Goal: Task Accomplishment & Management: Manage account settings

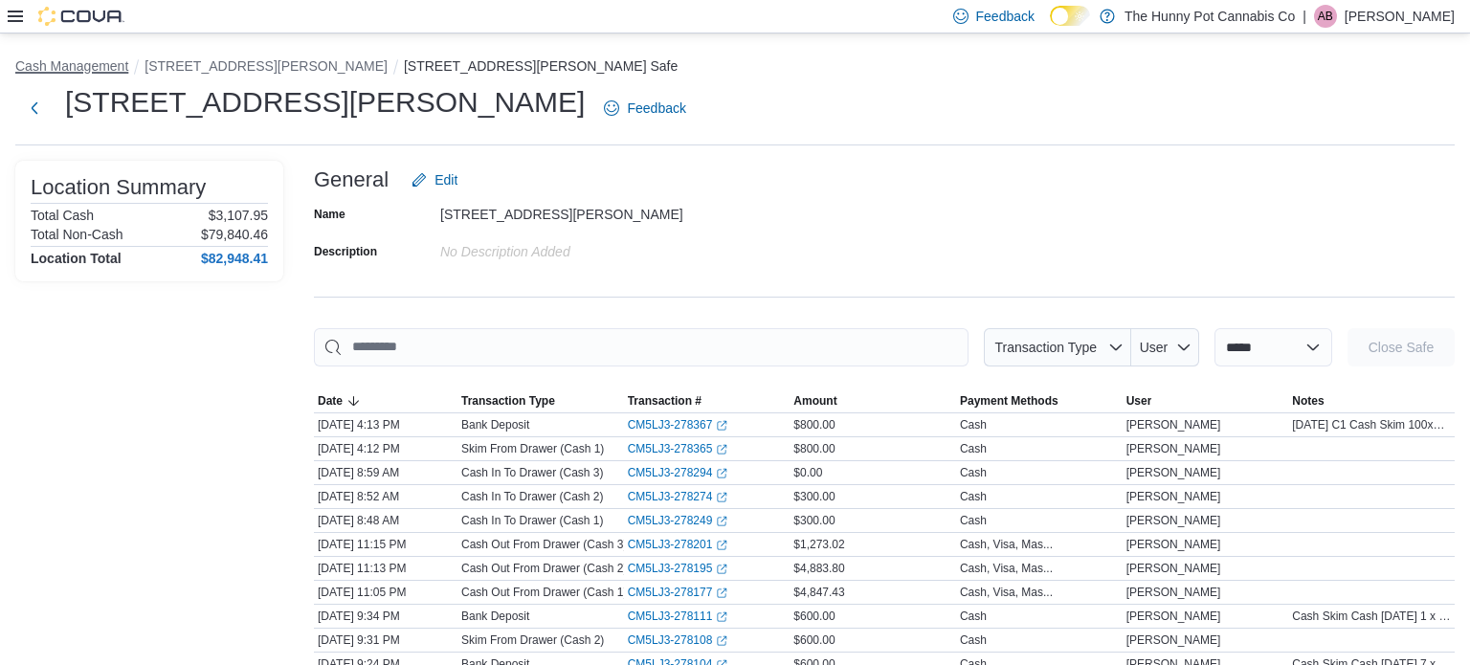
click at [73, 68] on button "Cash Management" at bounding box center [71, 65] width 113 height 15
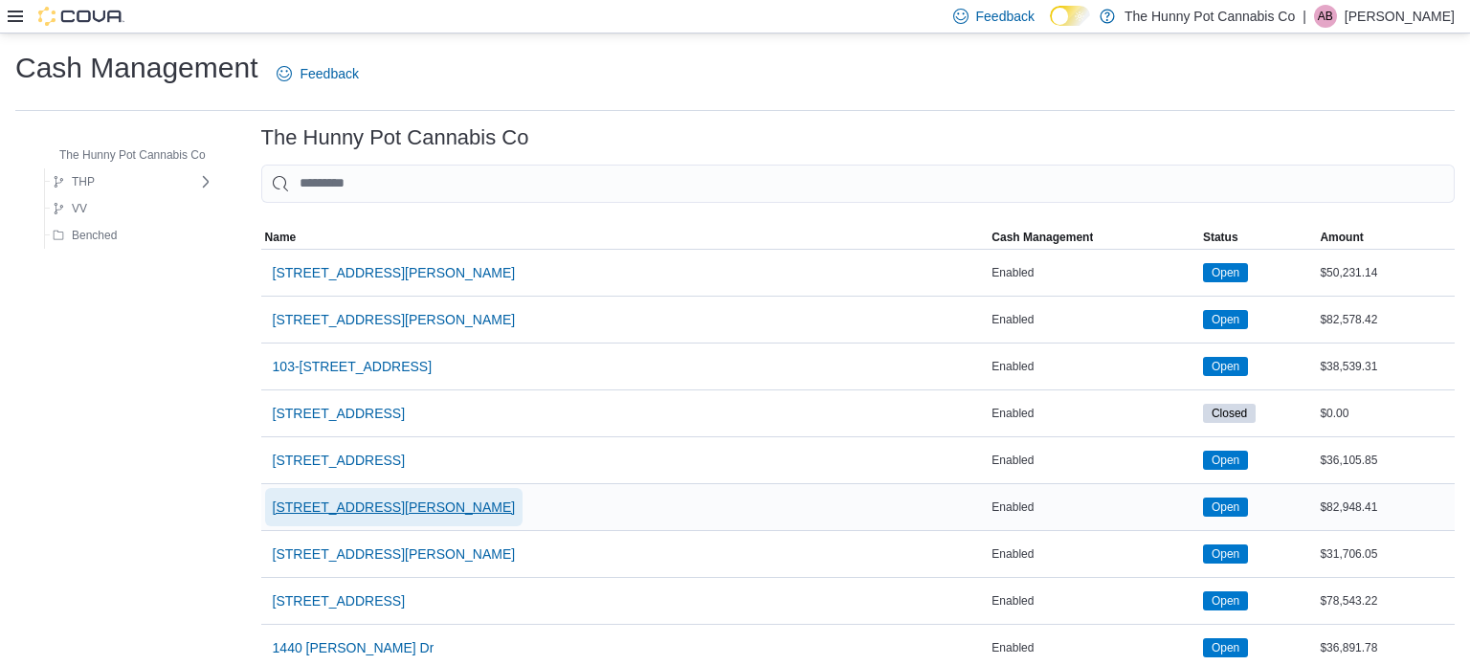
click at [334, 506] on span "[STREET_ADDRESS][PERSON_NAME]" at bounding box center [394, 507] width 243 height 19
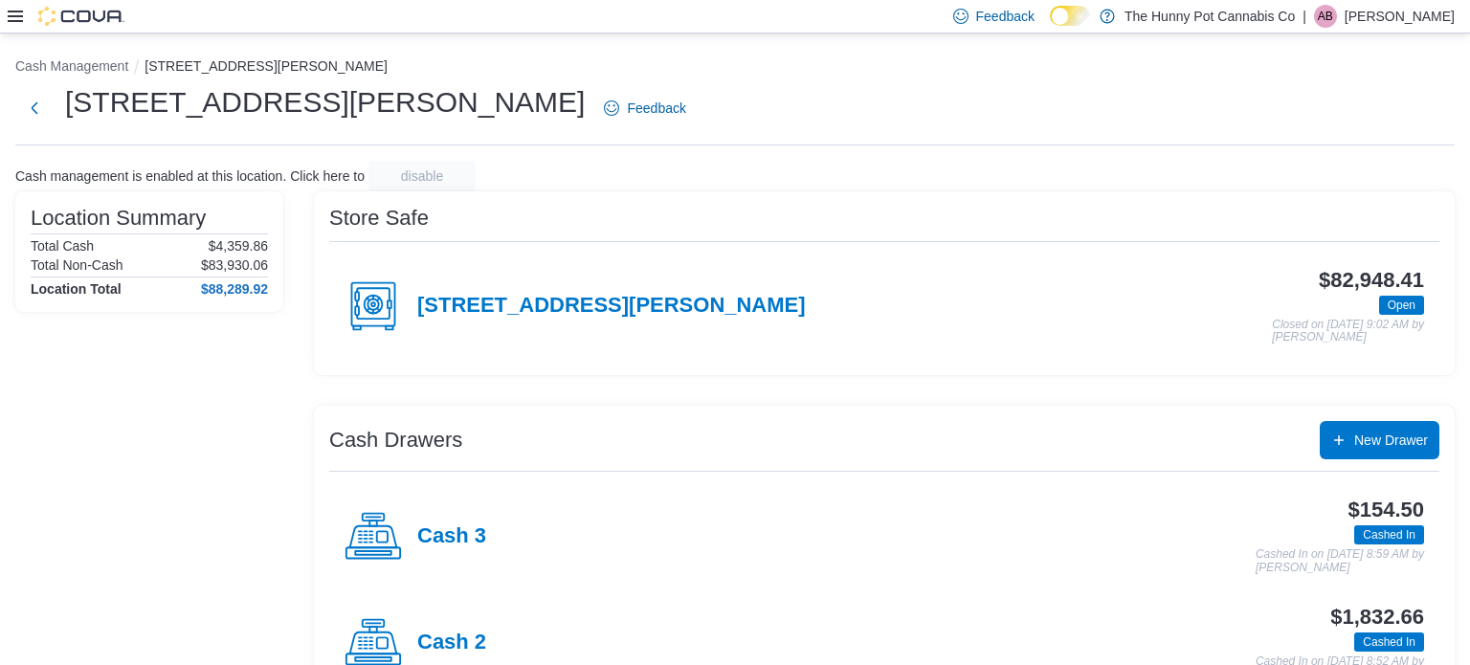
scroll to position [166, 0]
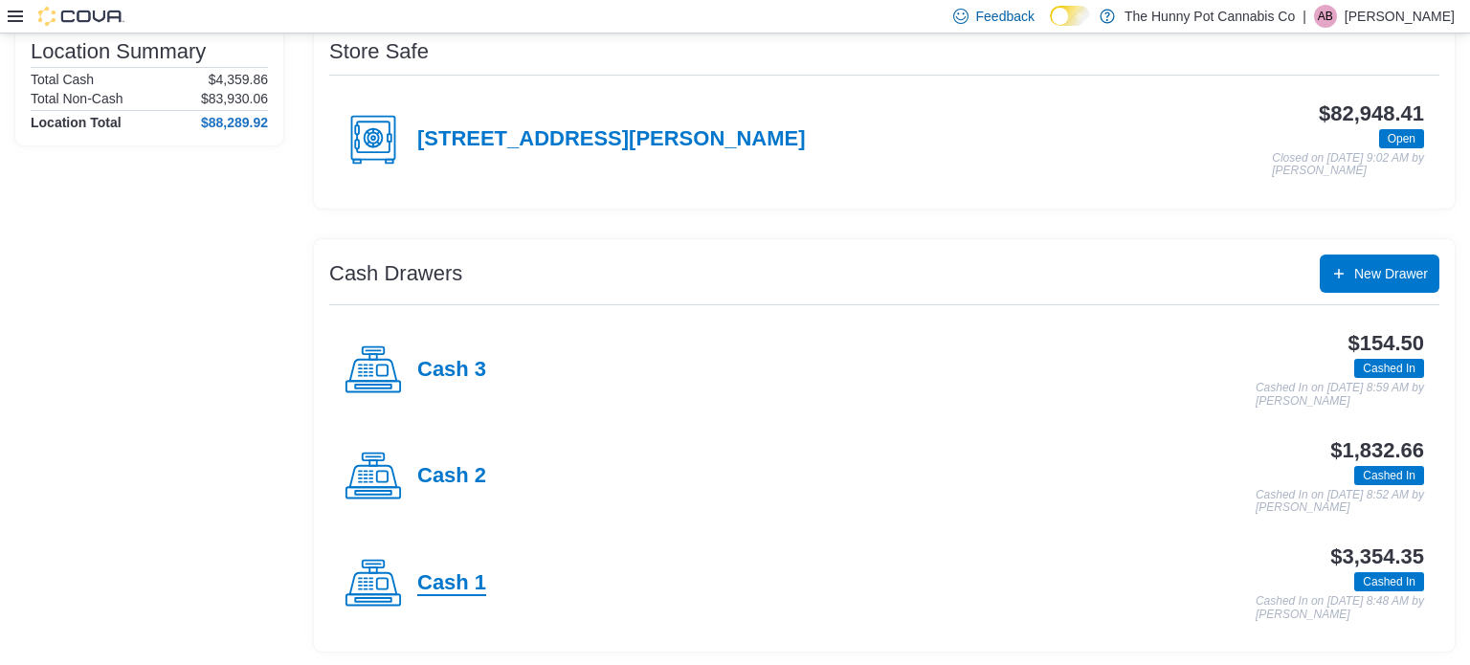
click at [446, 575] on h4 "Cash 1" at bounding box center [451, 583] width 69 height 25
click at [446, 575] on div "Cash Management [STREET_ADDRESS][PERSON_NAME] [STREET_ADDRESS][PERSON_NAME] Fee…" at bounding box center [735, 267] width 1470 height 801
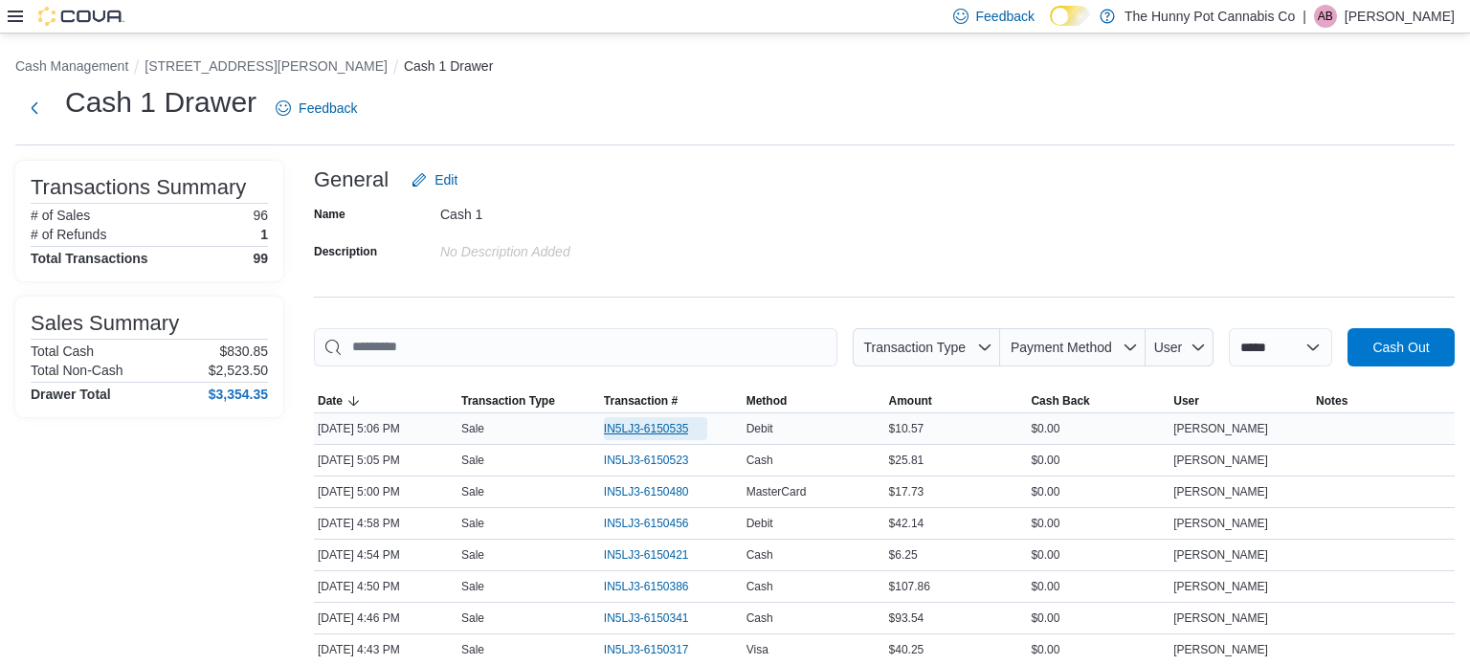
click at [651, 419] on span "IN5LJ3-6150535" at bounding box center [656, 428] width 104 height 23
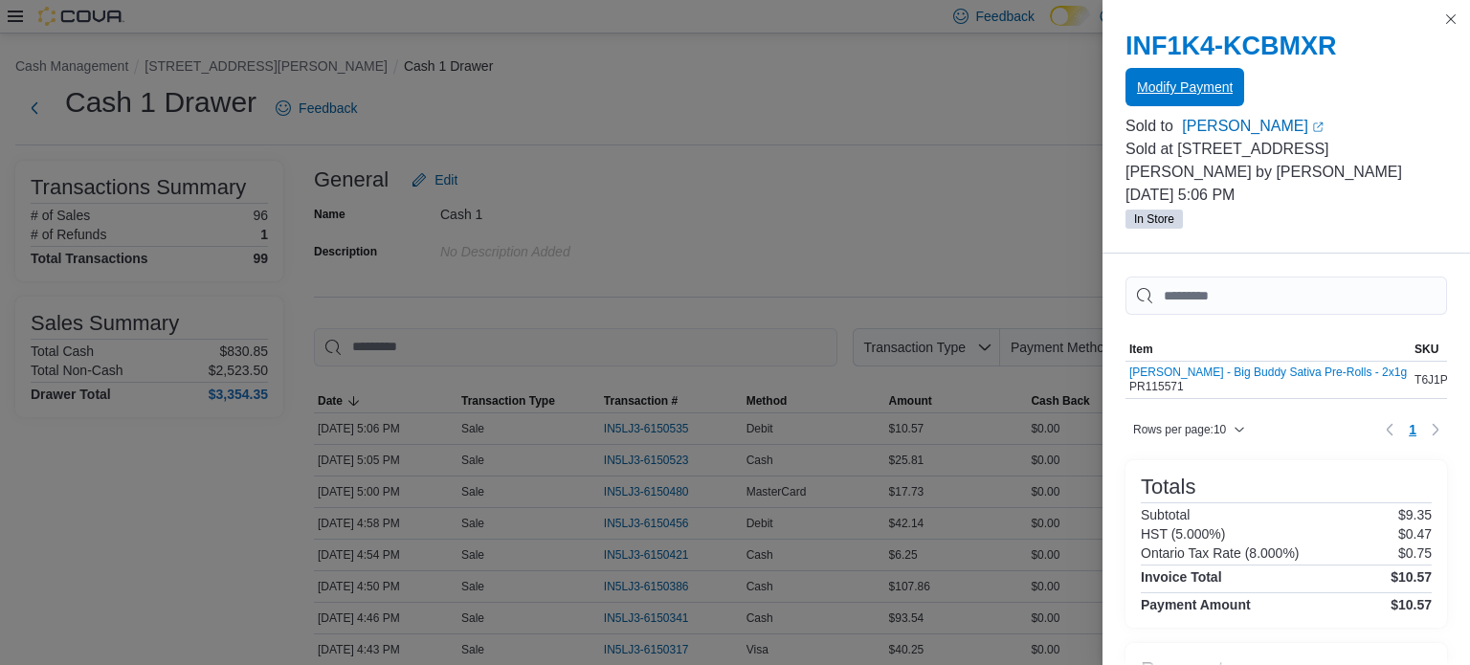
click at [1183, 90] on span "Modify Payment" at bounding box center [1185, 87] width 96 height 19
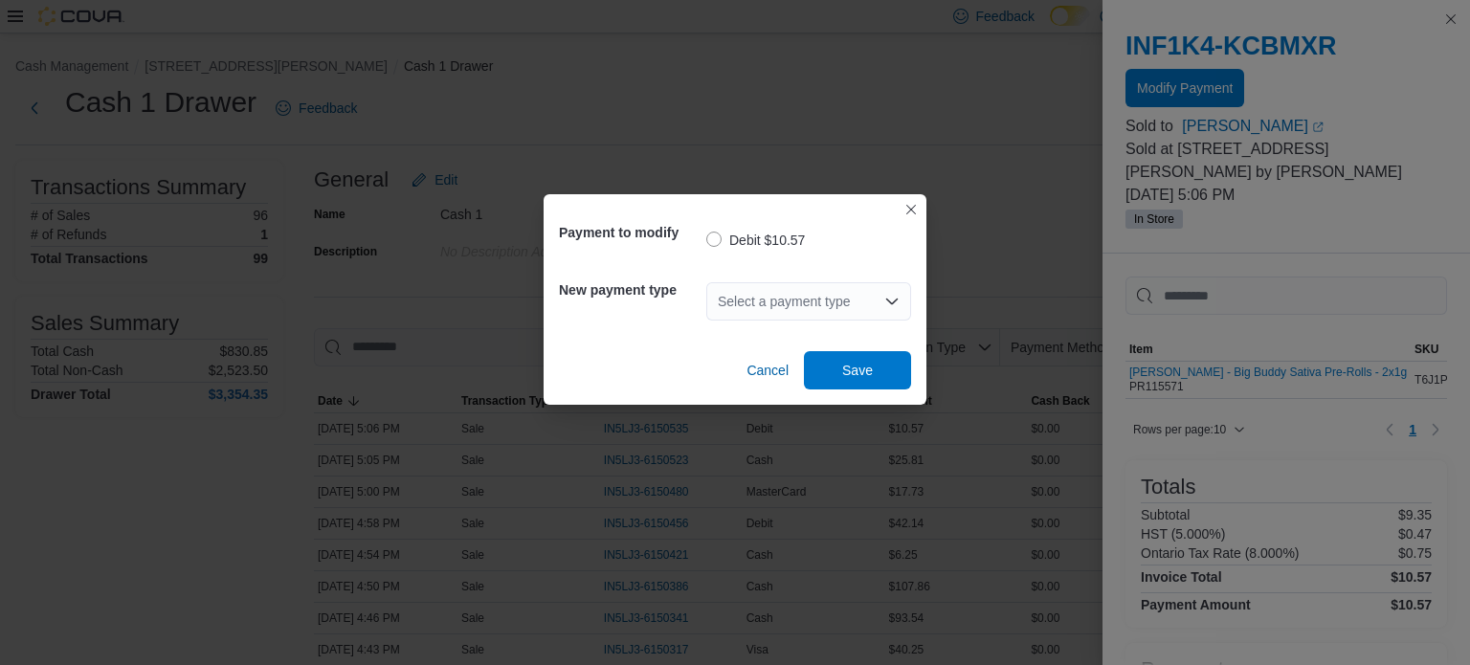
click at [845, 292] on div "Select a payment type" at bounding box center [808, 301] width 205 height 38
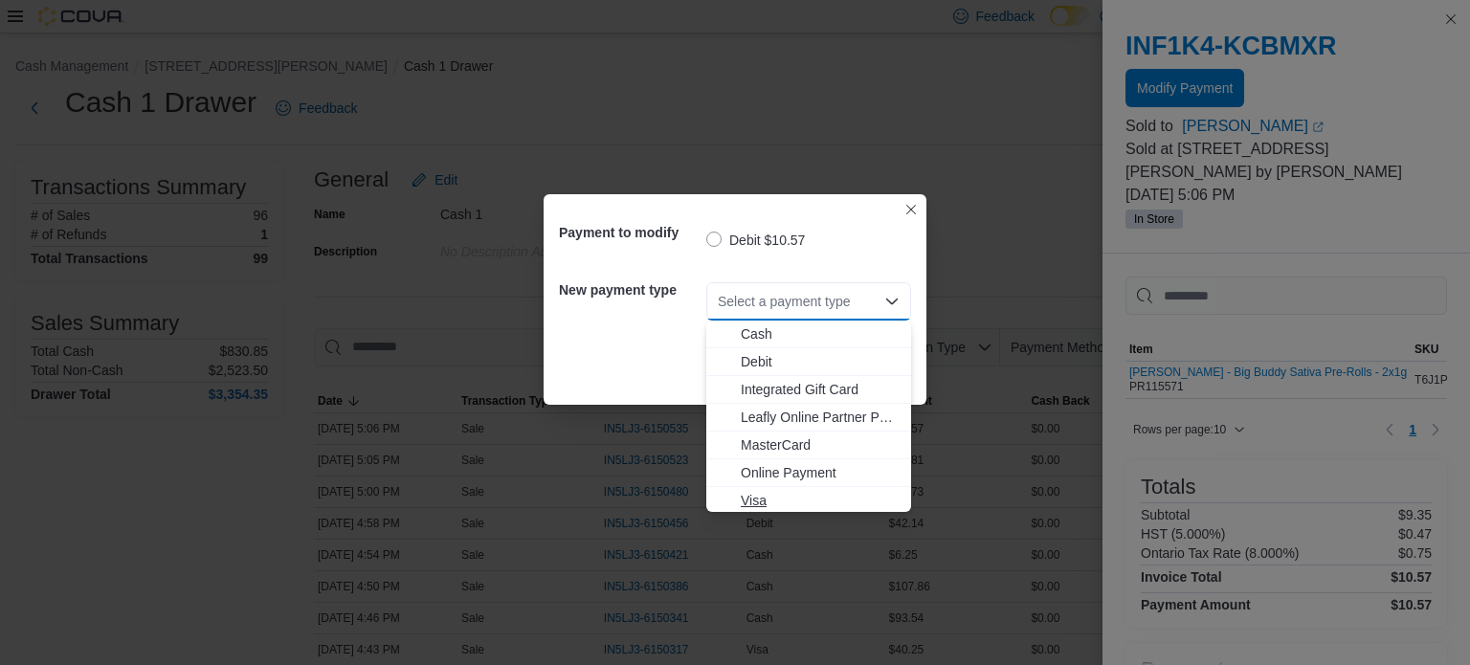
click at [773, 497] on span "Visa" at bounding box center [820, 500] width 159 height 19
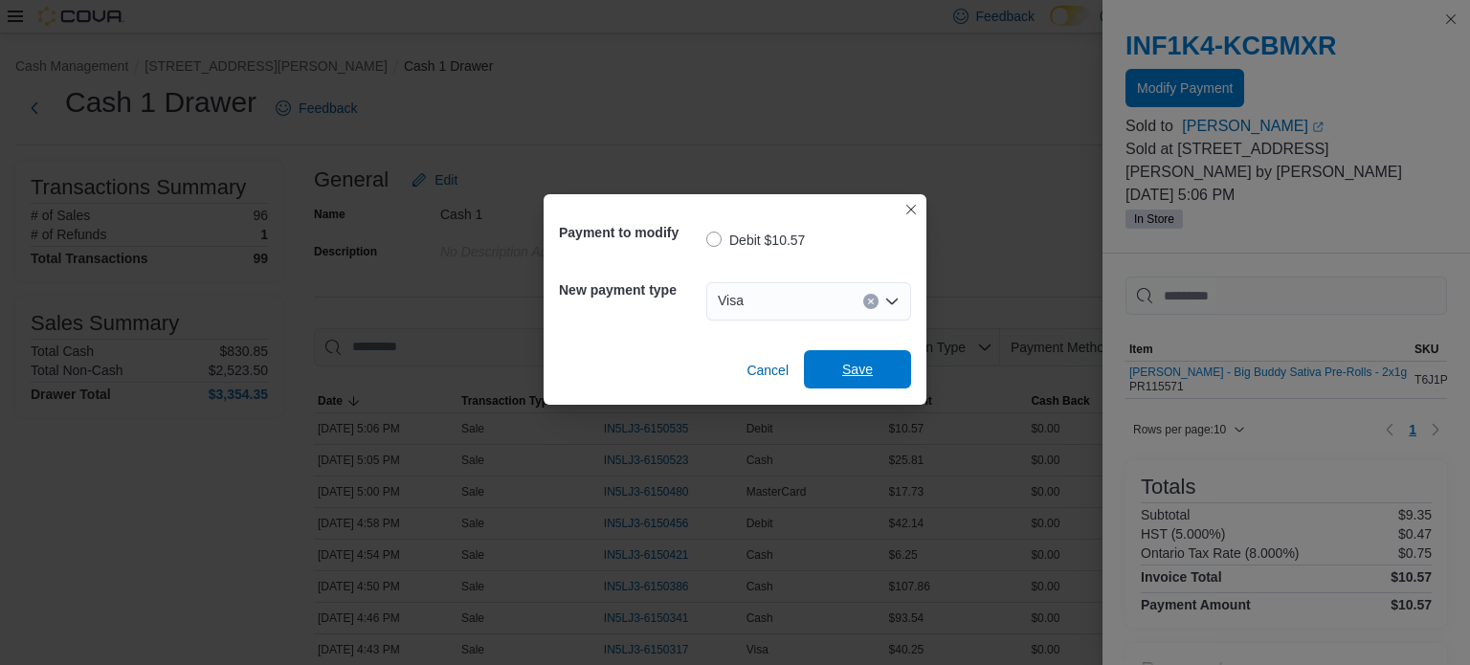
click at [866, 361] on span "Save" at bounding box center [857, 369] width 31 height 19
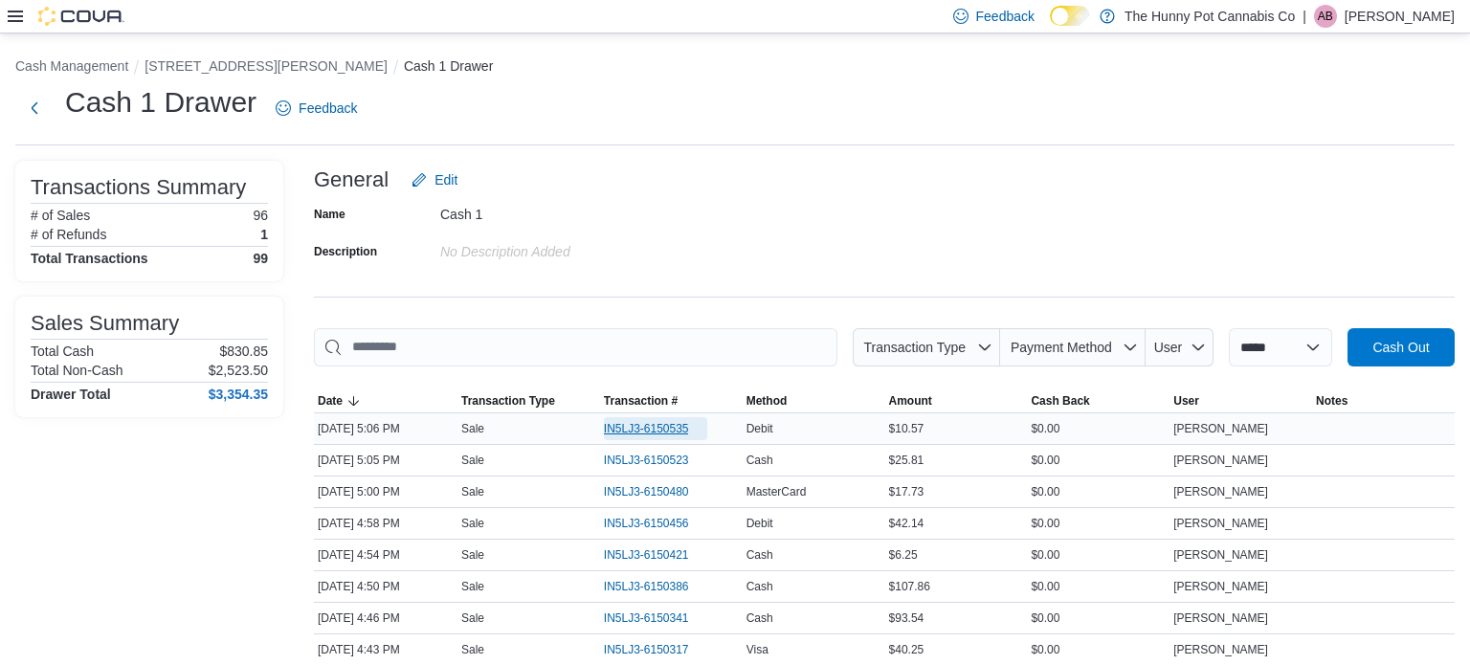
click at [665, 428] on span "IN5LJ3-6150535" at bounding box center [646, 428] width 85 height 15
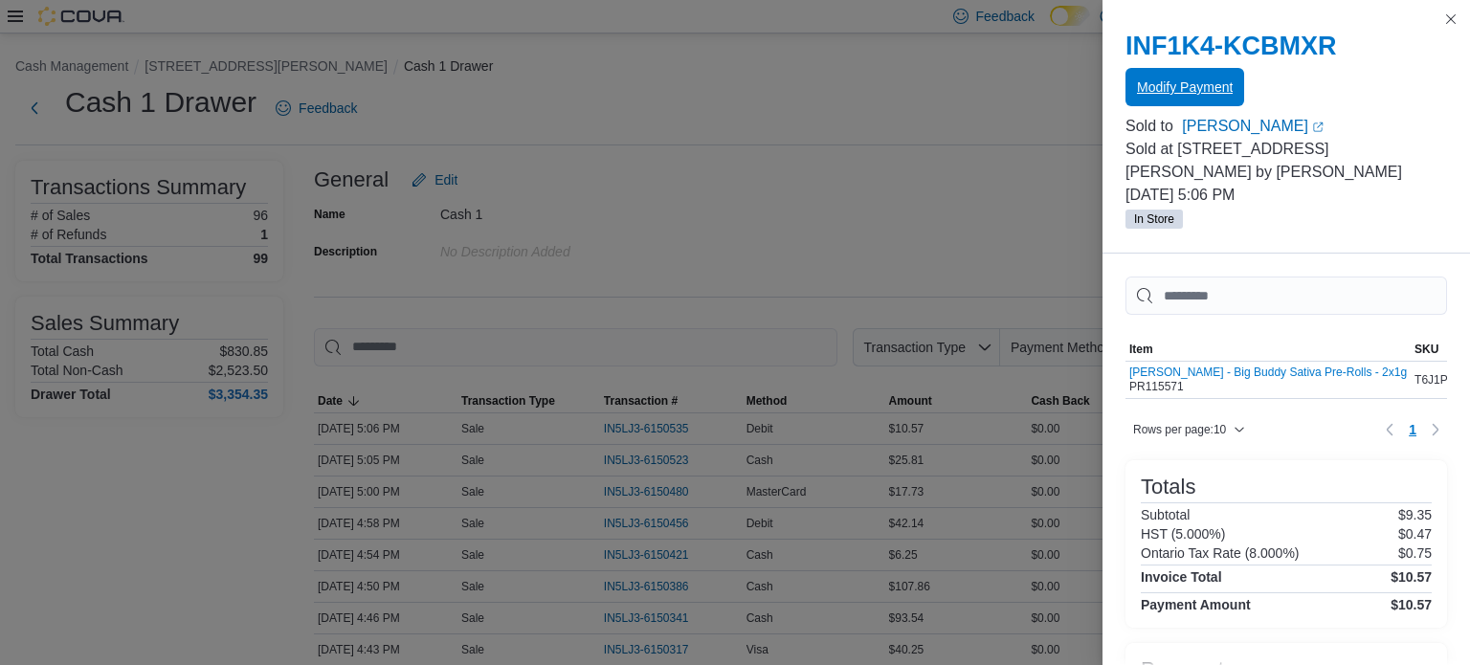
click at [1211, 104] on span "Modify Payment" at bounding box center [1185, 87] width 96 height 38
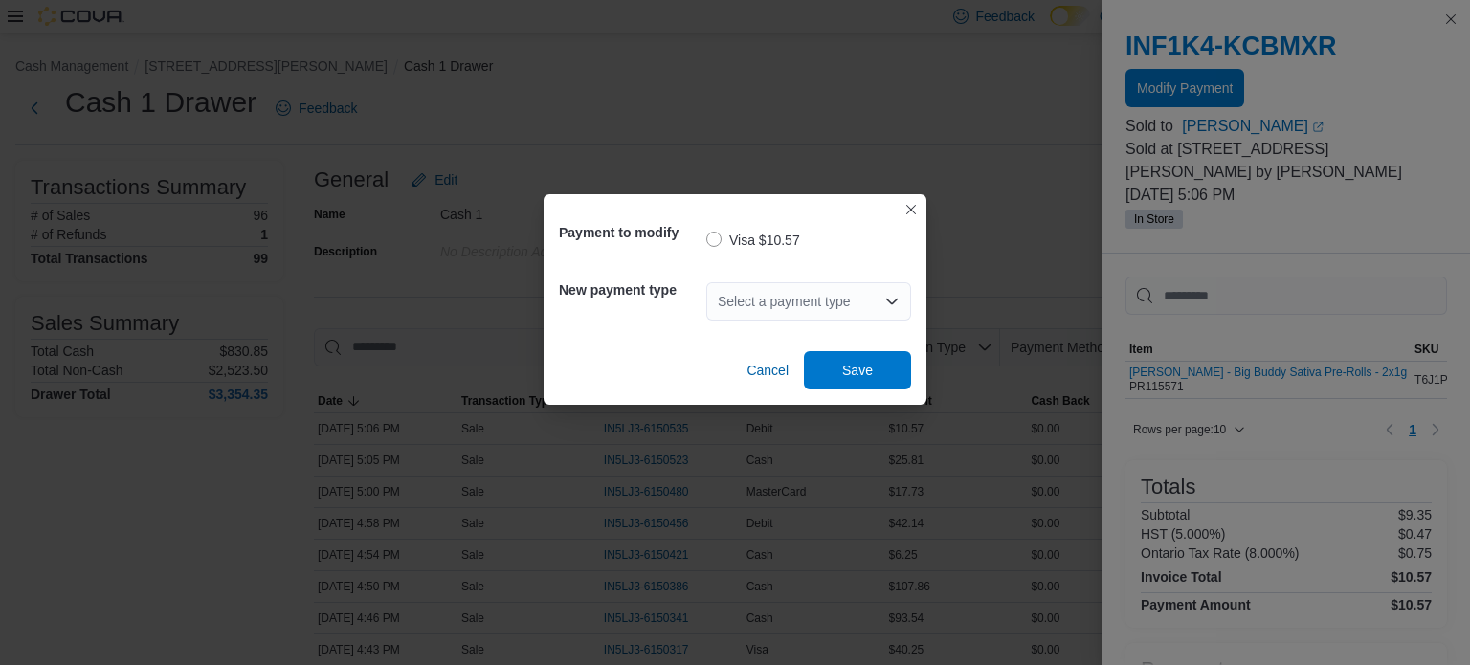
click at [776, 112] on div "Payment to modify Visa $10.57 New payment type Select a payment type Cancel Save" at bounding box center [735, 332] width 1470 height 665
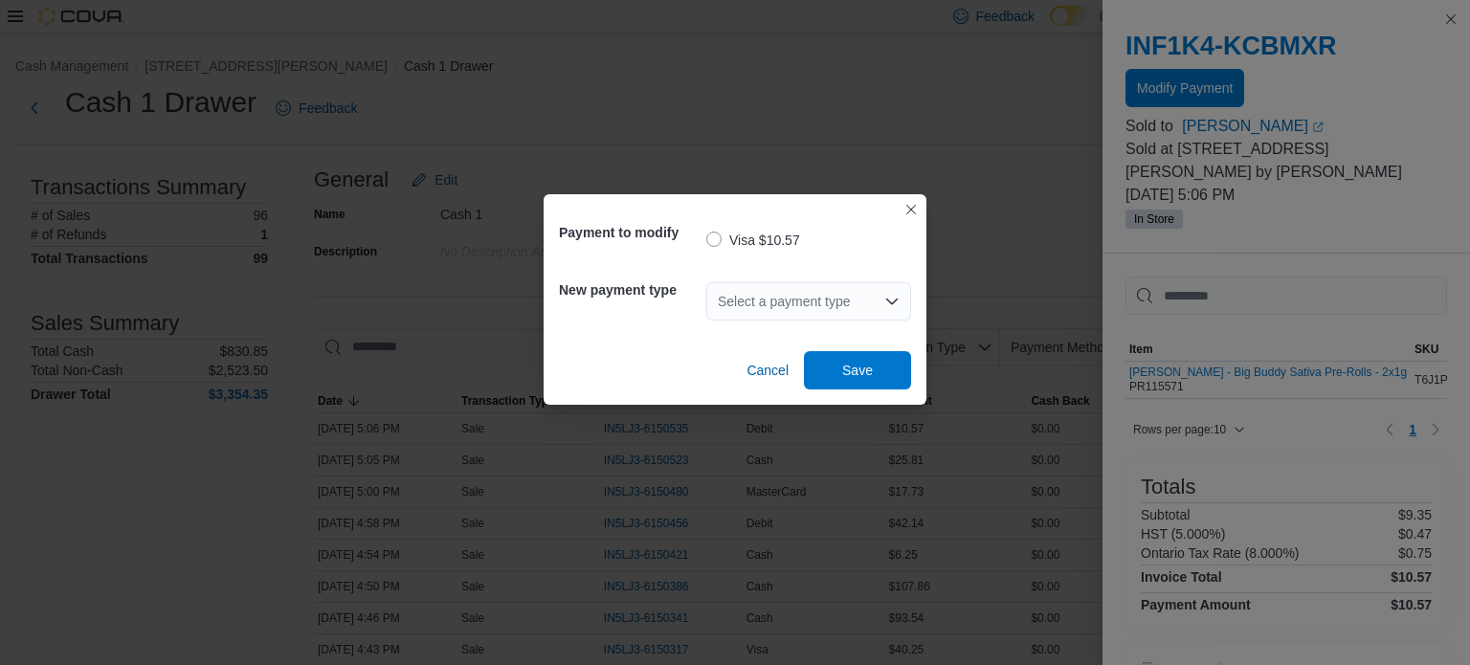
click at [776, 112] on div "Payment to modify Visa $10.57 New payment type Select a payment type Cancel Save" at bounding box center [735, 332] width 1470 height 665
click at [515, 83] on div "Payment to modify Visa $10.57 New payment type Select a payment type Cancel Save" at bounding box center [735, 332] width 1470 height 665
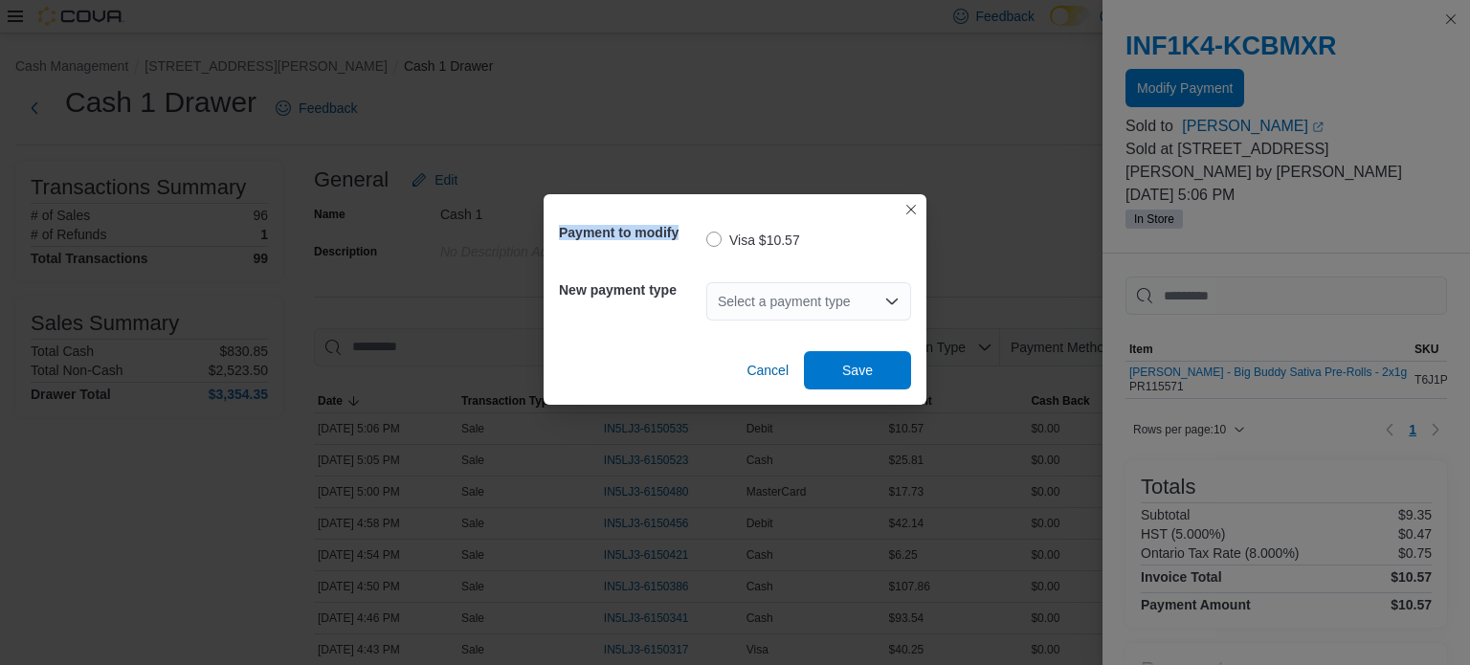
click at [515, 83] on div "Payment to modify Visa $10.57 New payment type Select a payment type Cancel Save" at bounding box center [735, 332] width 1470 height 665
click at [756, 377] on span "Cancel" at bounding box center [767, 370] width 42 height 19
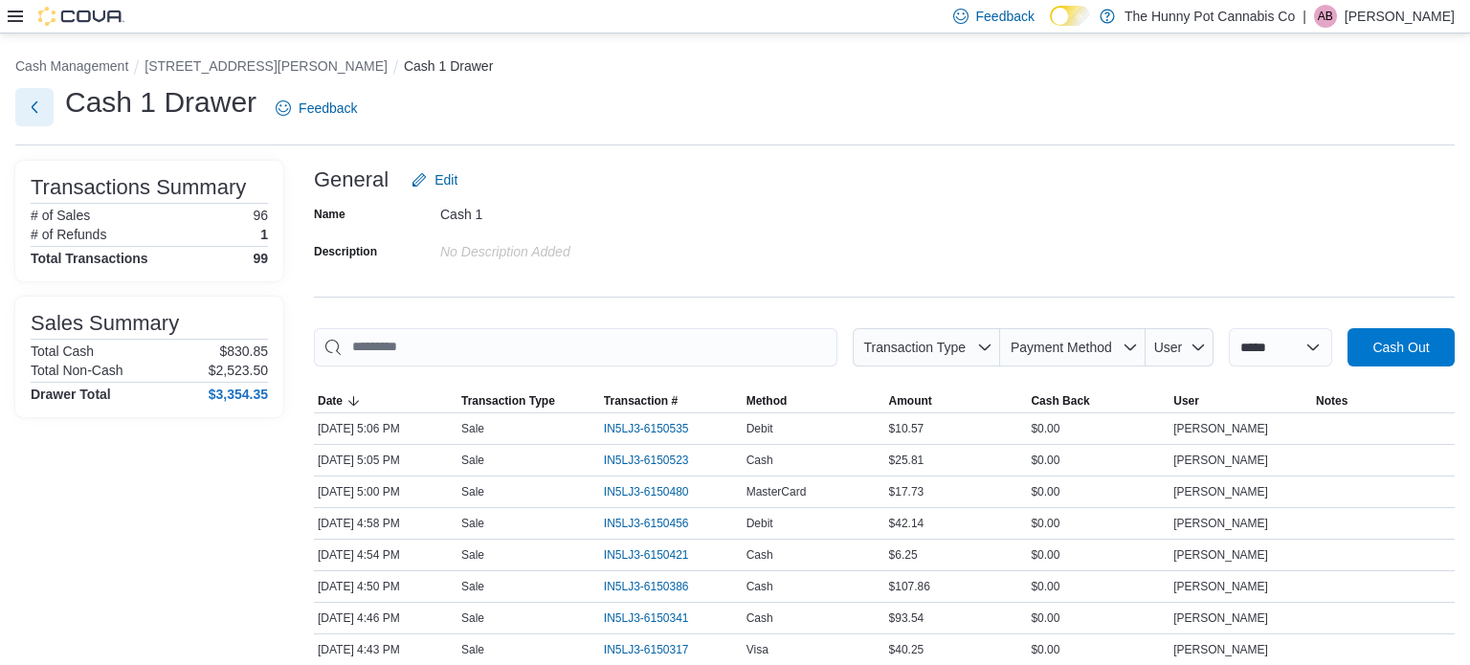
click at [26, 110] on button "Next" at bounding box center [34, 107] width 38 height 38
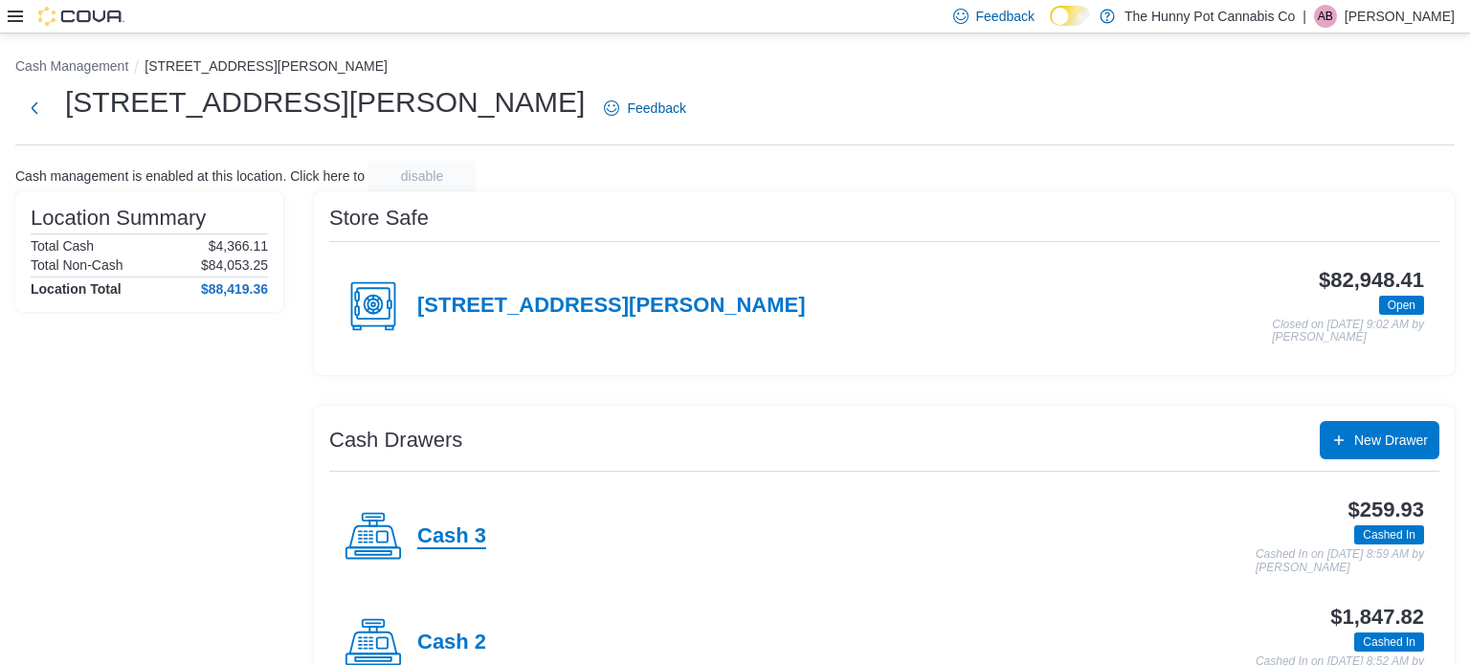
click at [453, 539] on h4 "Cash 3" at bounding box center [451, 536] width 69 height 25
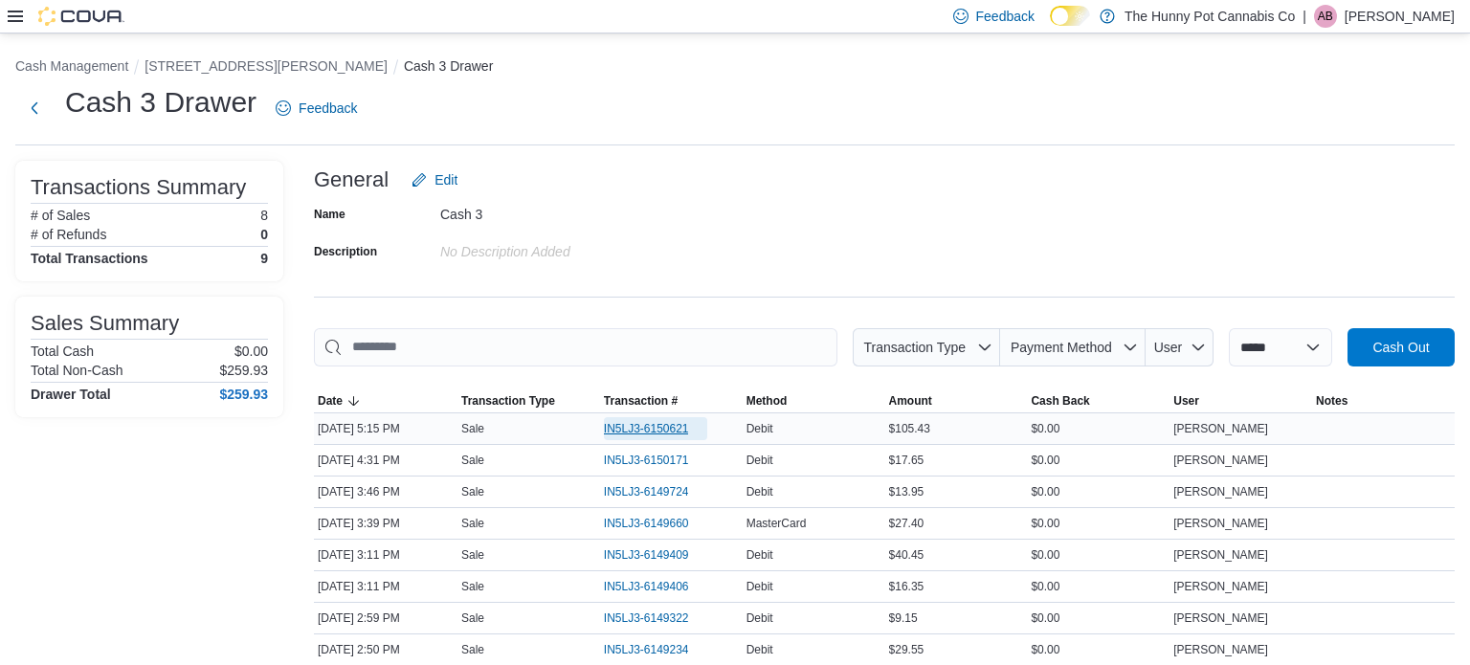
click at [661, 423] on span "IN5LJ3-6150621" at bounding box center [646, 428] width 85 height 15
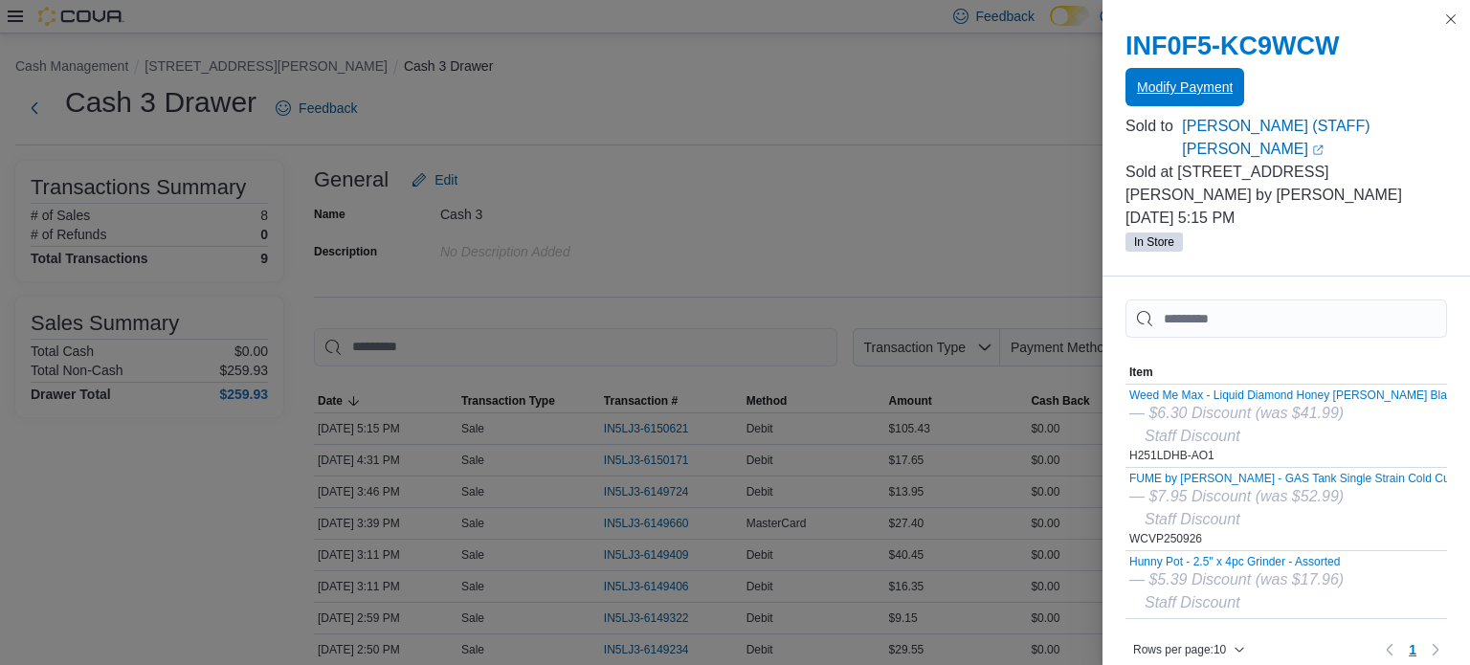
click at [1222, 89] on span "Modify Payment" at bounding box center [1185, 87] width 96 height 19
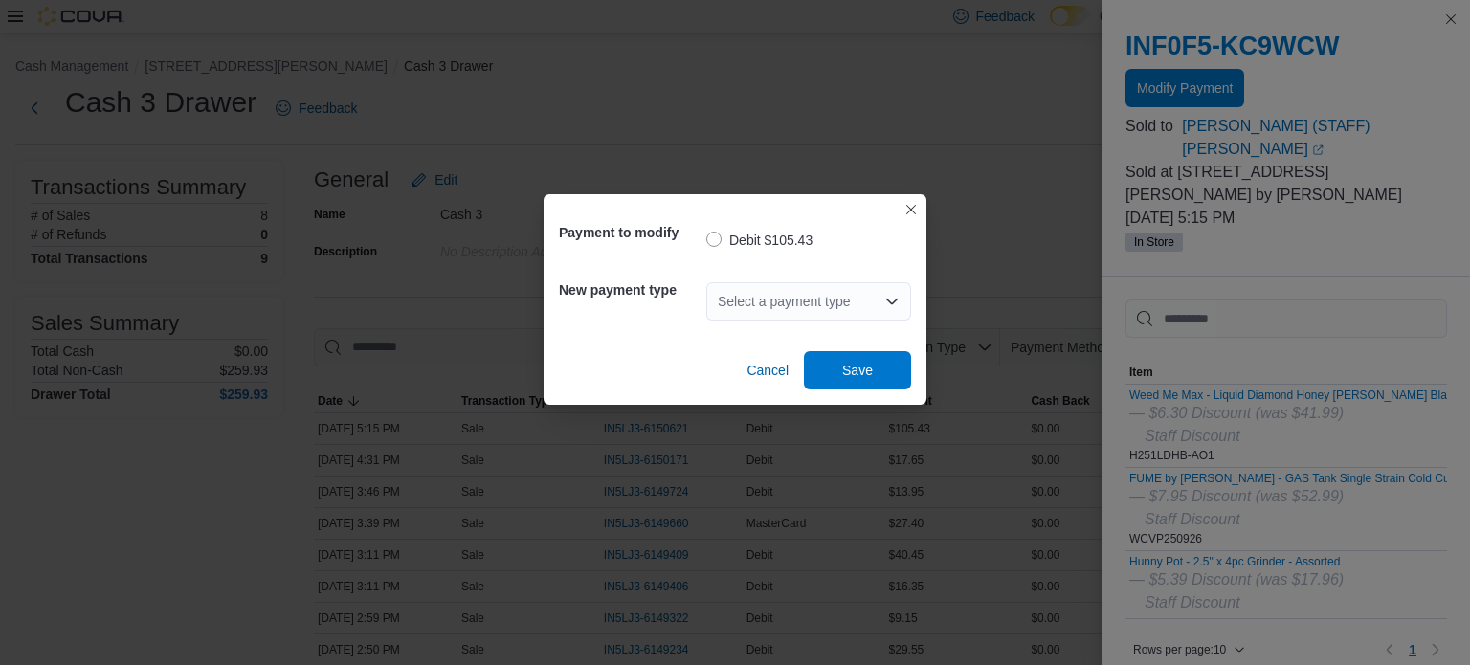
click at [758, 315] on div "Select a payment type" at bounding box center [808, 301] width 205 height 38
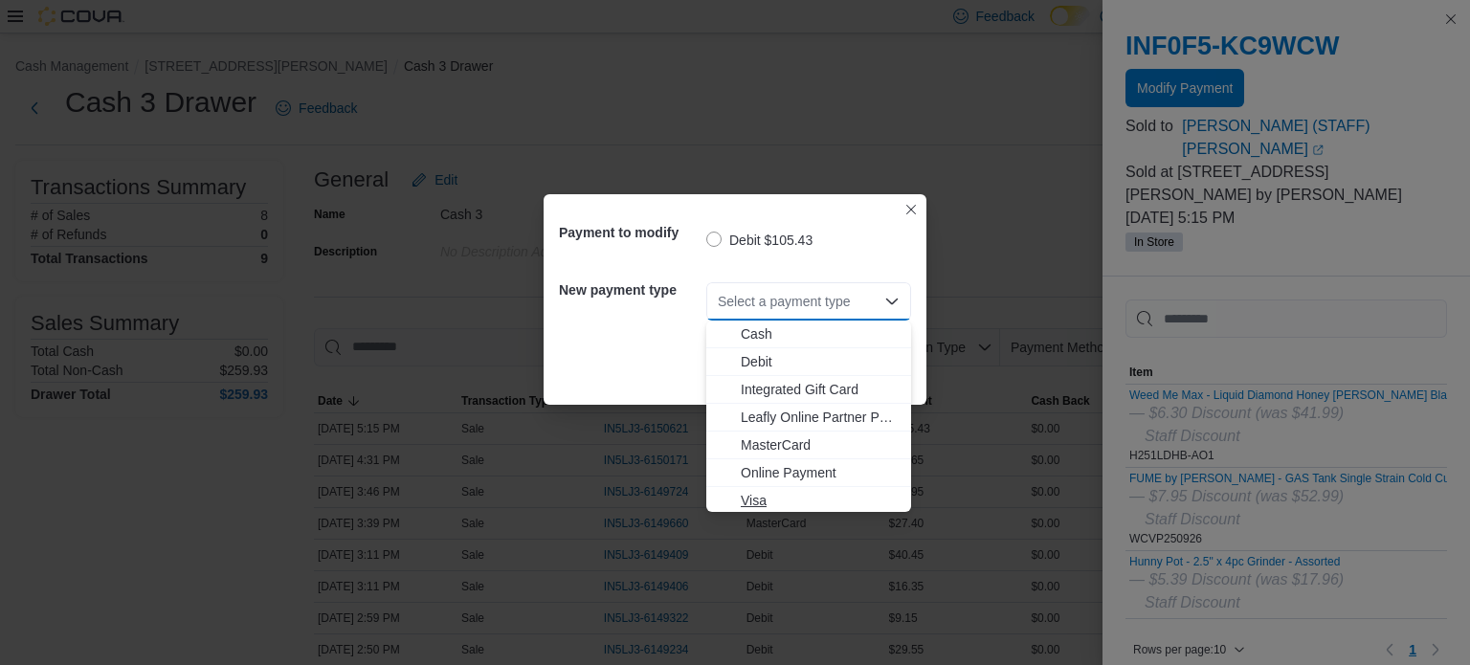
click at [768, 508] on span "Visa" at bounding box center [820, 500] width 159 height 19
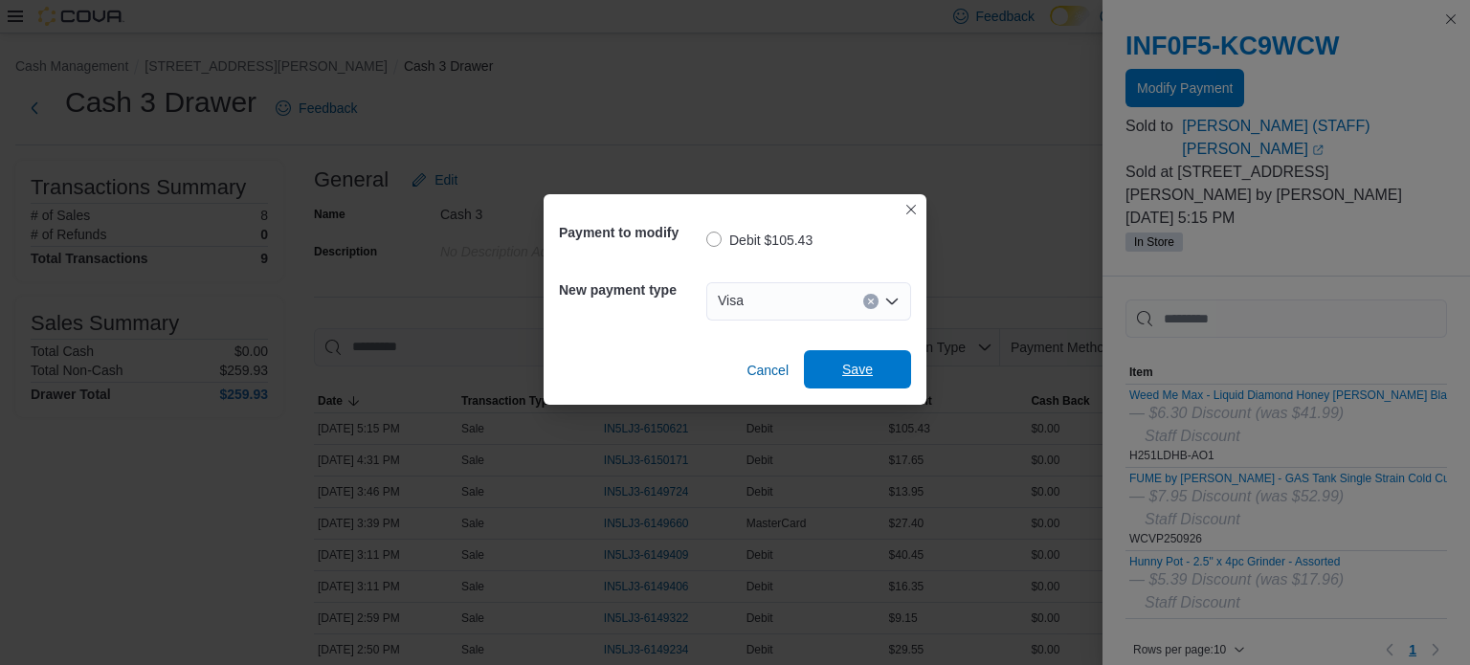
click at [859, 373] on span "Save" at bounding box center [857, 369] width 31 height 19
